Goal: Find specific page/section: Find specific page/section

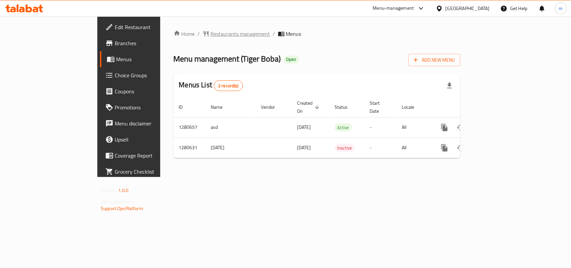
click at [211, 30] on span "Restaurants management" at bounding box center [241, 34] width 60 height 8
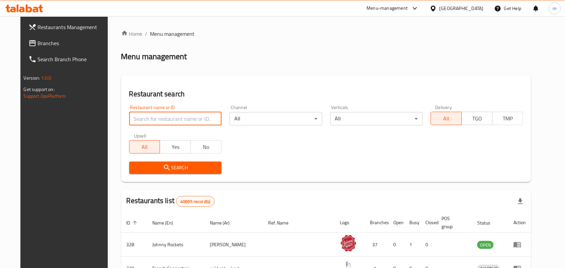
click at [167, 114] on input "search" at bounding box center [175, 118] width 92 height 13
paste input "693929"
type input "693929"
click button "Search" at bounding box center [175, 168] width 92 height 12
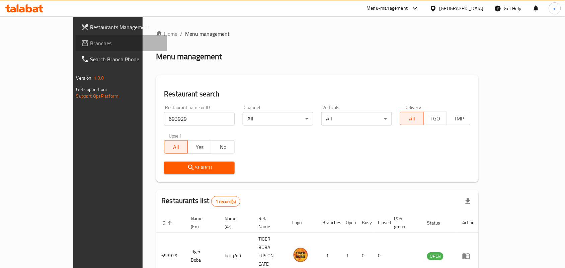
click at [90, 43] on span "Branches" at bounding box center [126, 43] width 72 height 8
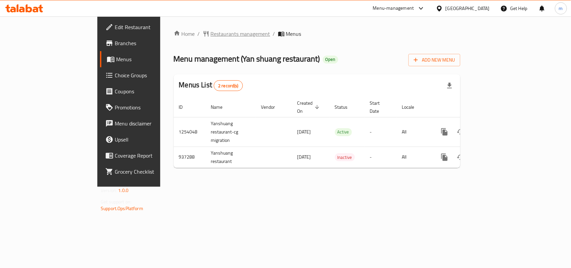
click at [211, 31] on span "Restaurants management" at bounding box center [241, 34] width 60 height 8
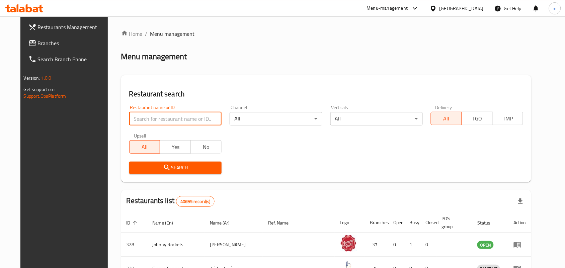
click at [178, 120] on input "search" at bounding box center [175, 118] width 92 height 13
paste input "659065"
type input "659065"
click button "Search" at bounding box center [175, 168] width 92 height 12
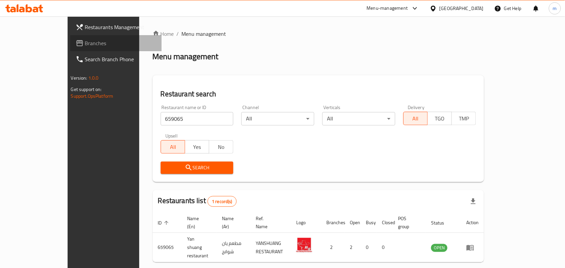
click at [85, 42] on span "Branches" at bounding box center [121, 43] width 72 height 8
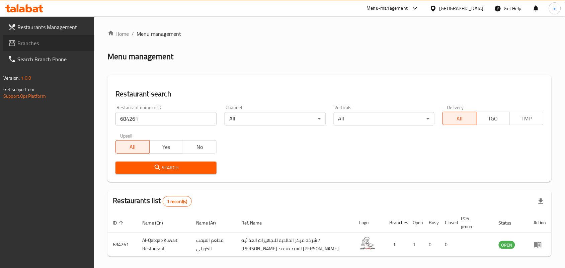
click at [39, 42] on span "Branches" at bounding box center [53, 43] width 72 height 8
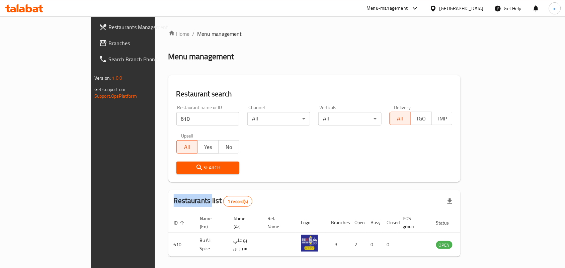
click at [108, 42] on span "Branches" at bounding box center [144, 43] width 72 height 8
